Goal: Transaction & Acquisition: Purchase product/service

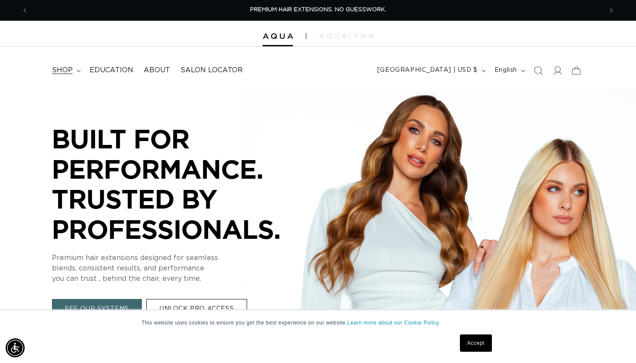
click at [60, 72] on span "shop" at bounding box center [62, 70] width 21 height 9
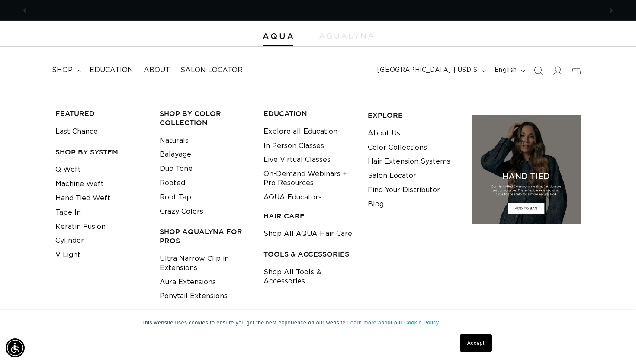
scroll to position [0, 1148]
click at [82, 180] on link "Machine Weft" at bounding box center [79, 184] width 48 height 14
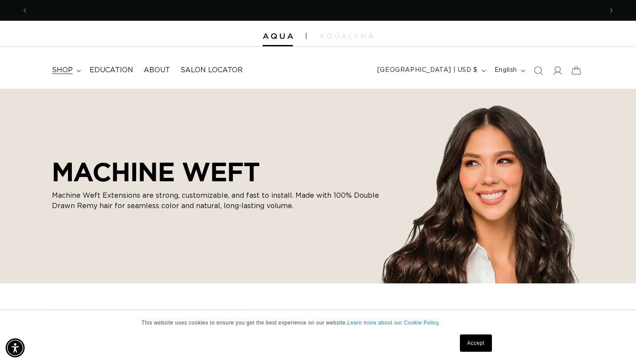
scroll to position [0, 1148]
click at [64, 74] on summary "shop" at bounding box center [66, 70] width 38 height 19
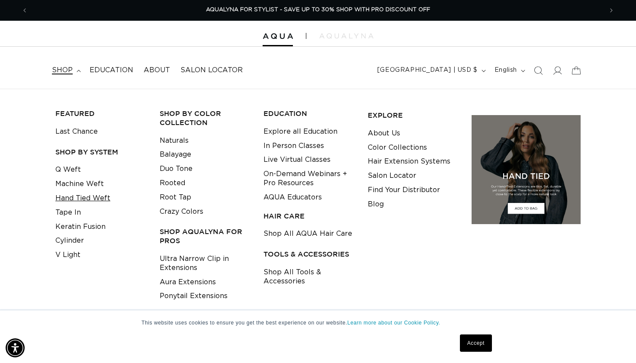
click at [86, 195] on link "Hand Tied Weft" at bounding box center [82, 198] width 55 height 14
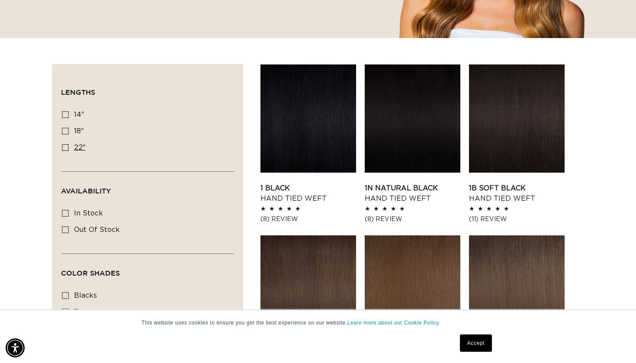
scroll to position [0, 1148]
click at [66, 150] on icon at bounding box center [65, 147] width 7 height 7
click at [66, 150] on input "22" 22" (30 products)" at bounding box center [65, 147] width 7 height 7
checkbox input "true"
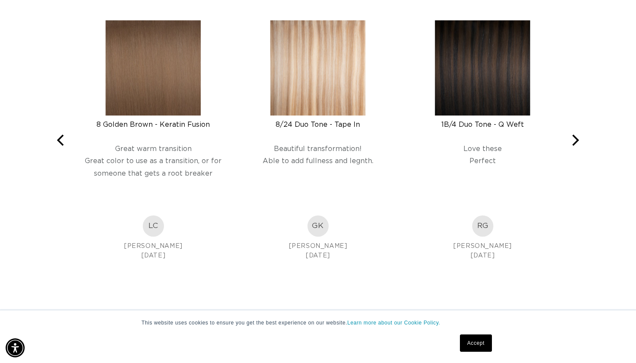
scroll to position [0, 1148]
click at [578, 140] on icon "Next" at bounding box center [574, 139] width 11 height 11
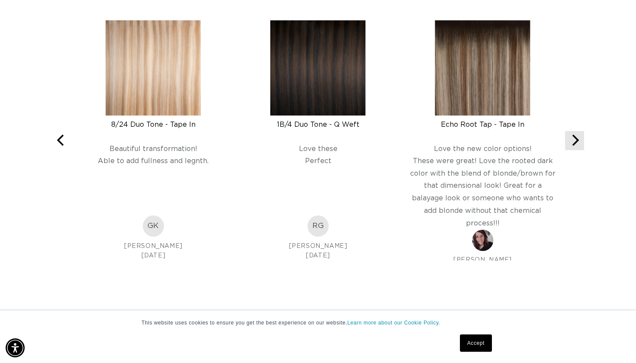
click at [581, 138] on button "Next" at bounding box center [574, 140] width 19 height 19
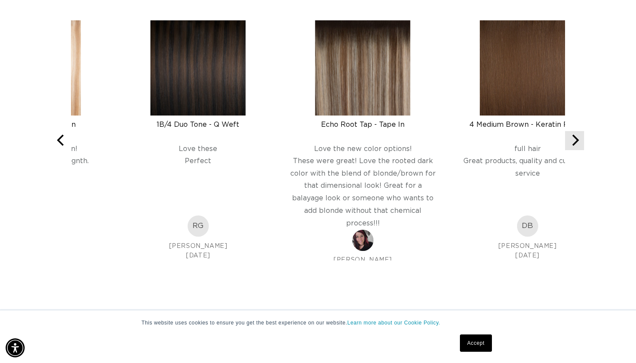
scroll to position [0, 0]
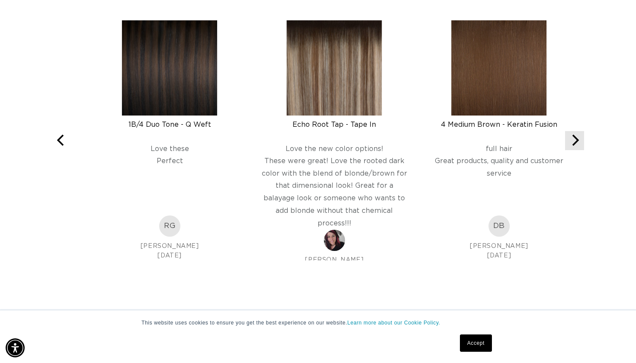
click at [581, 138] on button "Next" at bounding box center [574, 140] width 19 height 19
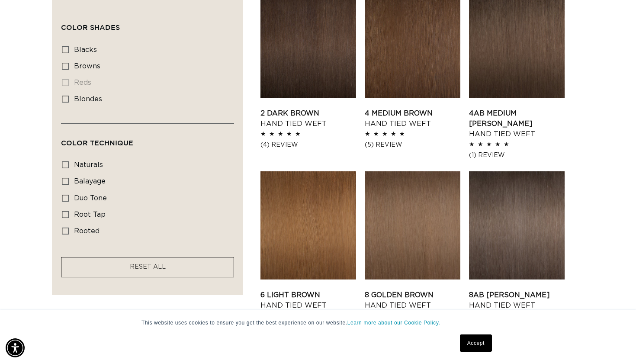
scroll to position [492, 0]
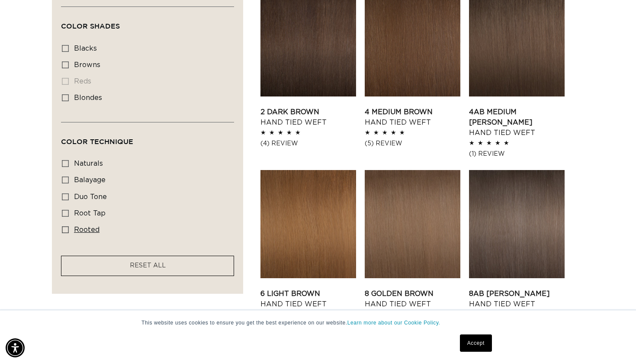
click at [70, 228] on label "rooted rooted (4 products)" at bounding box center [145, 230] width 166 height 16
click at [69, 228] on input "rooted rooted (4 products)" at bounding box center [65, 229] width 7 height 7
checkbox input "true"
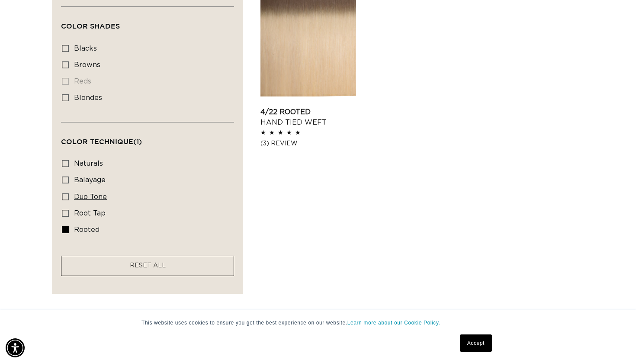
scroll to position [0, 1148]
click at [67, 200] on icon at bounding box center [65, 196] width 7 height 7
click at [67, 200] on input "duo tone duo tone (5 products)" at bounding box center [65, 196] width 7 height 7
checkbox input "true"
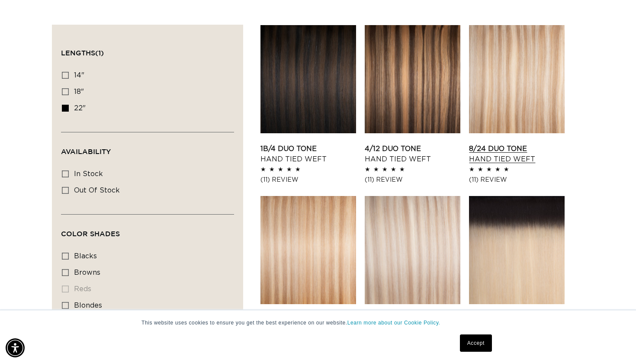
click at [505, 144] on link "8/24 Duo Tone Hand Tied Weft" at bounding box center [517, 154] width 96 height 21
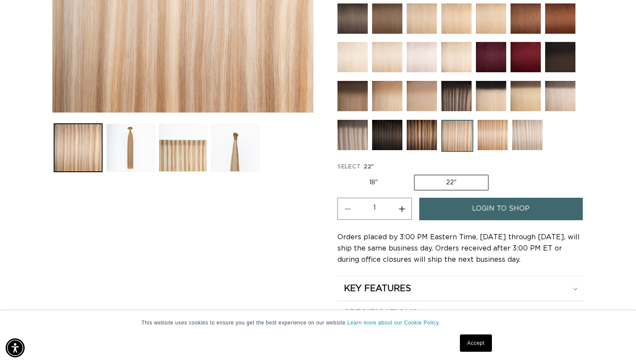
scroll to position [0, 574]
click at [447, 179] on label "22" Variant sold out or unavailable" at bounding box center [451, 183] width 74 height 16
click at [414, 173] on input "22" Variant sold out or unavailable" at bounding box center [413, 173] width 0 height 0
